Goal: Navigation & Orientation: Understand site structure

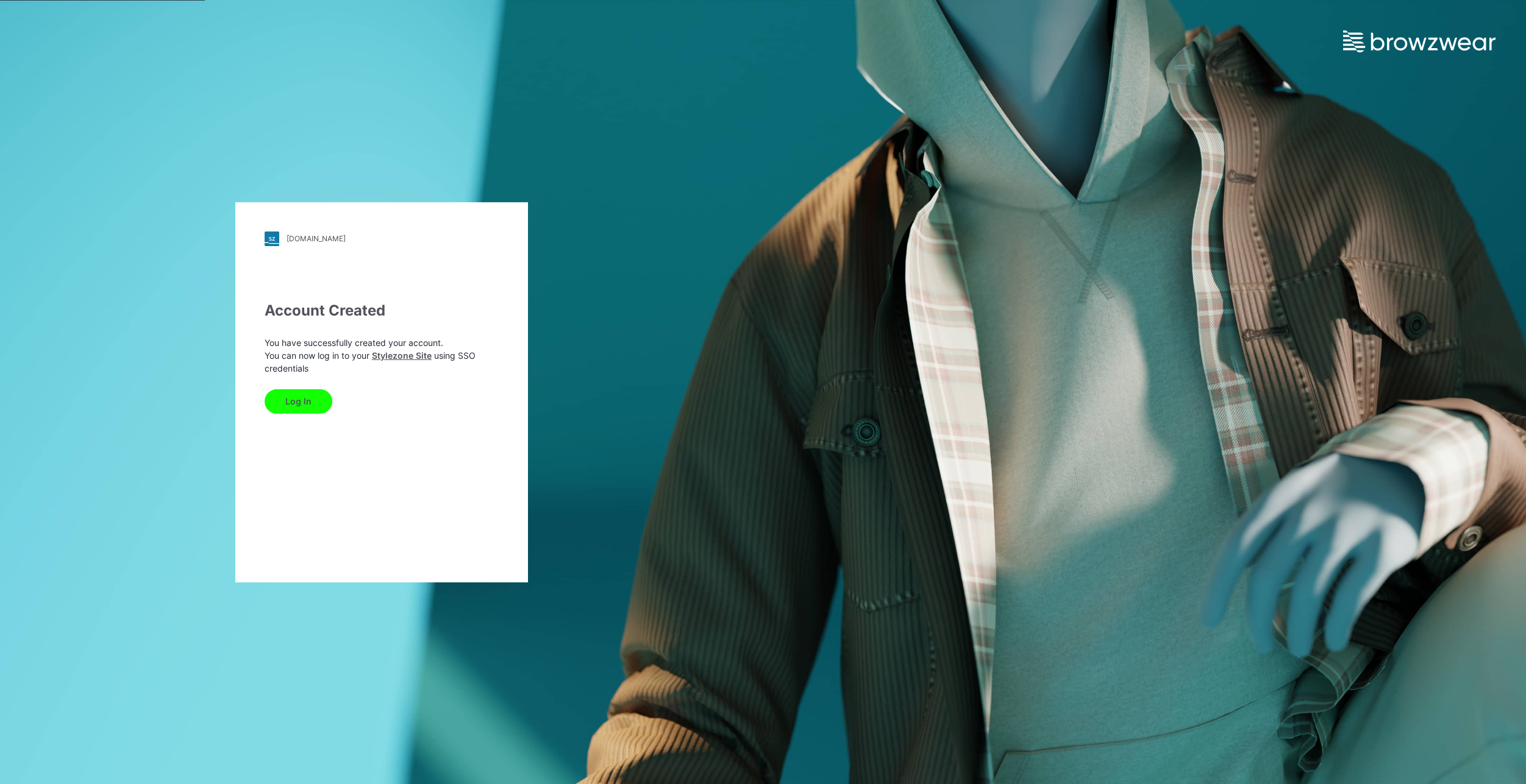
click at [294, 396] on button "Log In" at bounding box center [298, 401] width 68 height 24
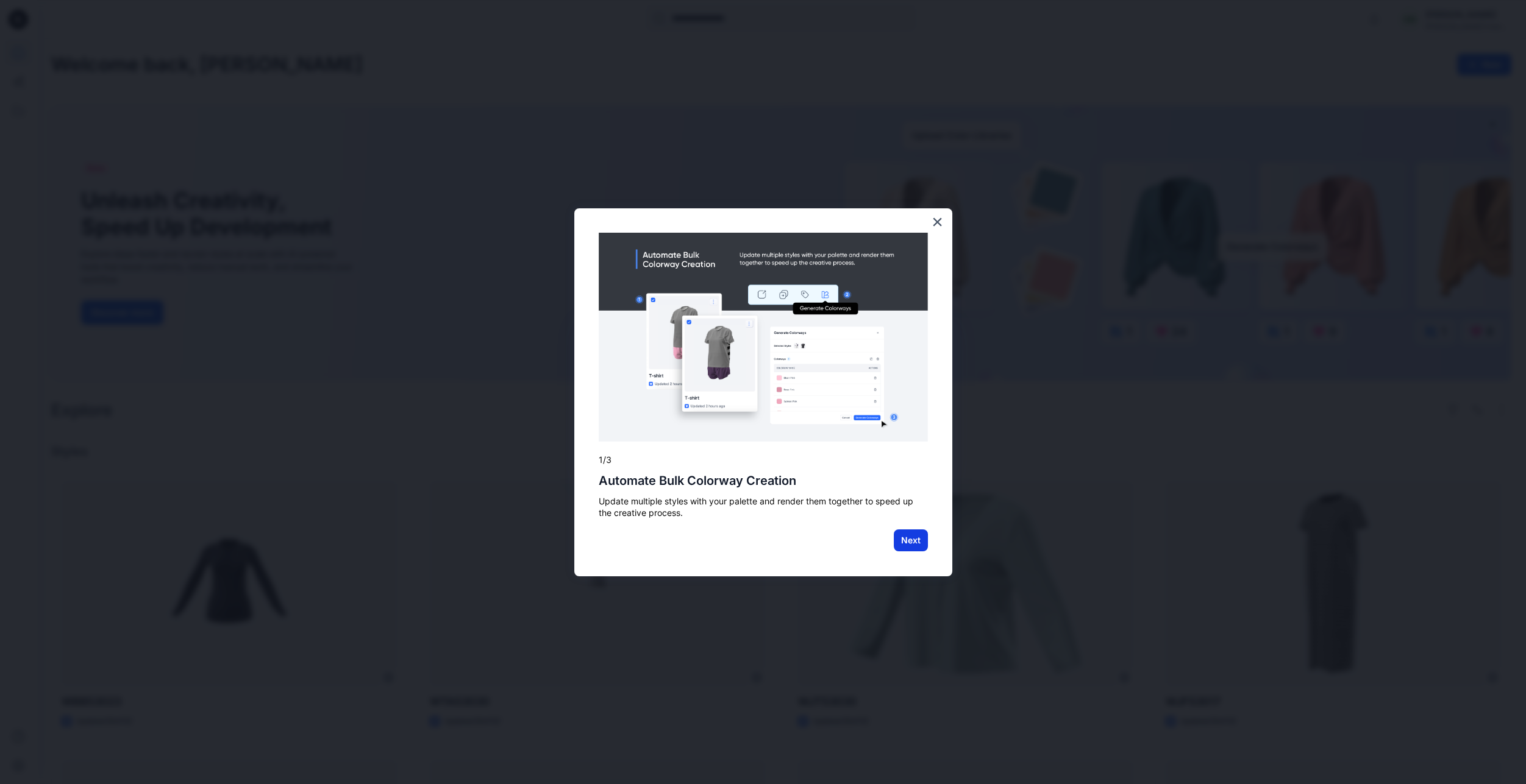
click at [909, 537] on button "Next" at bounding box center [910, 540] width 34 height 22
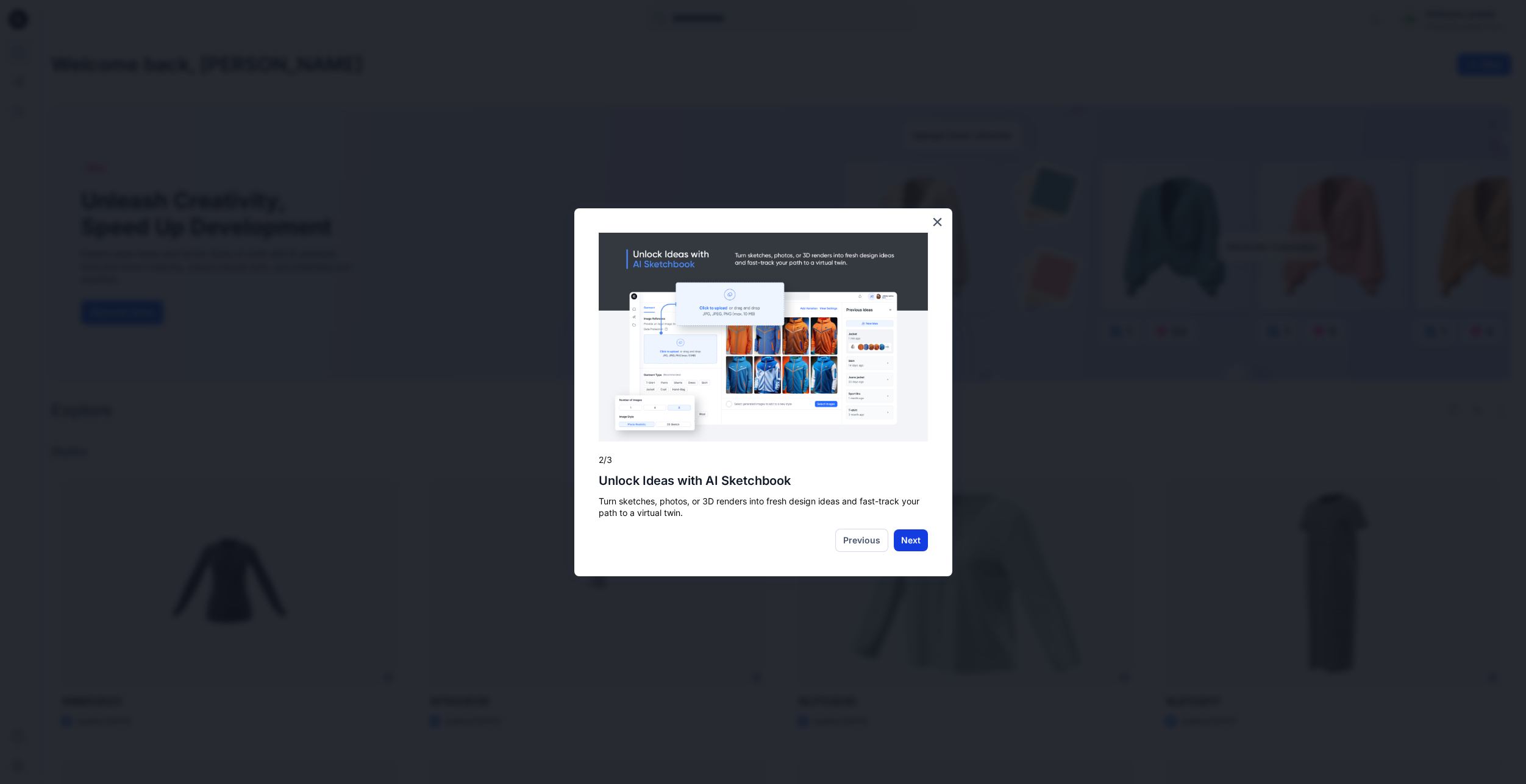
click at [918, 539] on button "Next" at bounding box center [910, 540] width 34 height 22
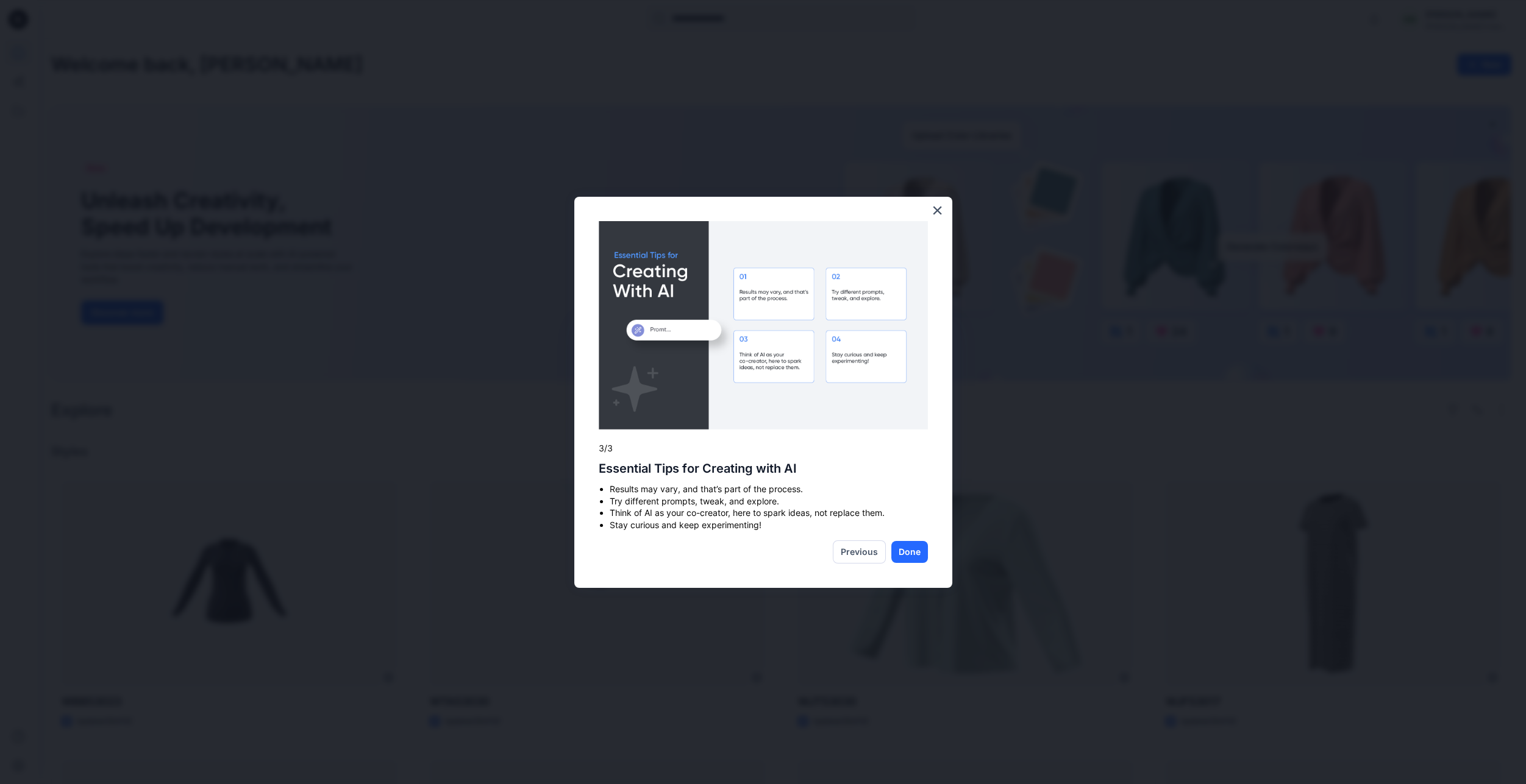
click at [918, 539] on div "× 3/3 Essential Tips for Creating with AI Results may vary, and that’s part of …" at bounding box center [764, 392] width 378 height 392
click at [912, 552] on button "Done" at bounding box center [909, 551] width 36 height 22
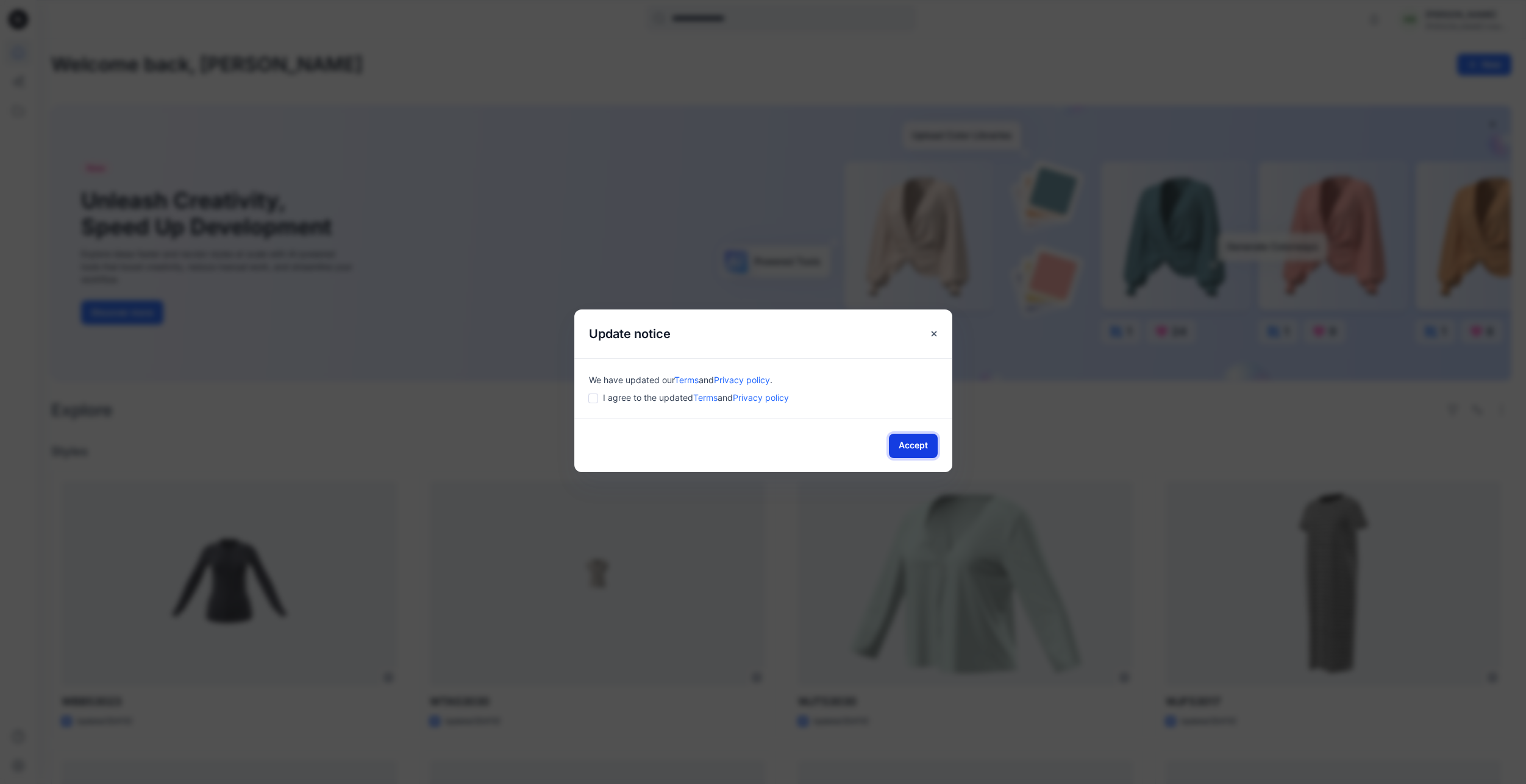
click at [910, 442] on button "Accept" at bounding box center [913, 446] width 49 height 24
